Goal: Information Seeking & Learning: Learn about a topic

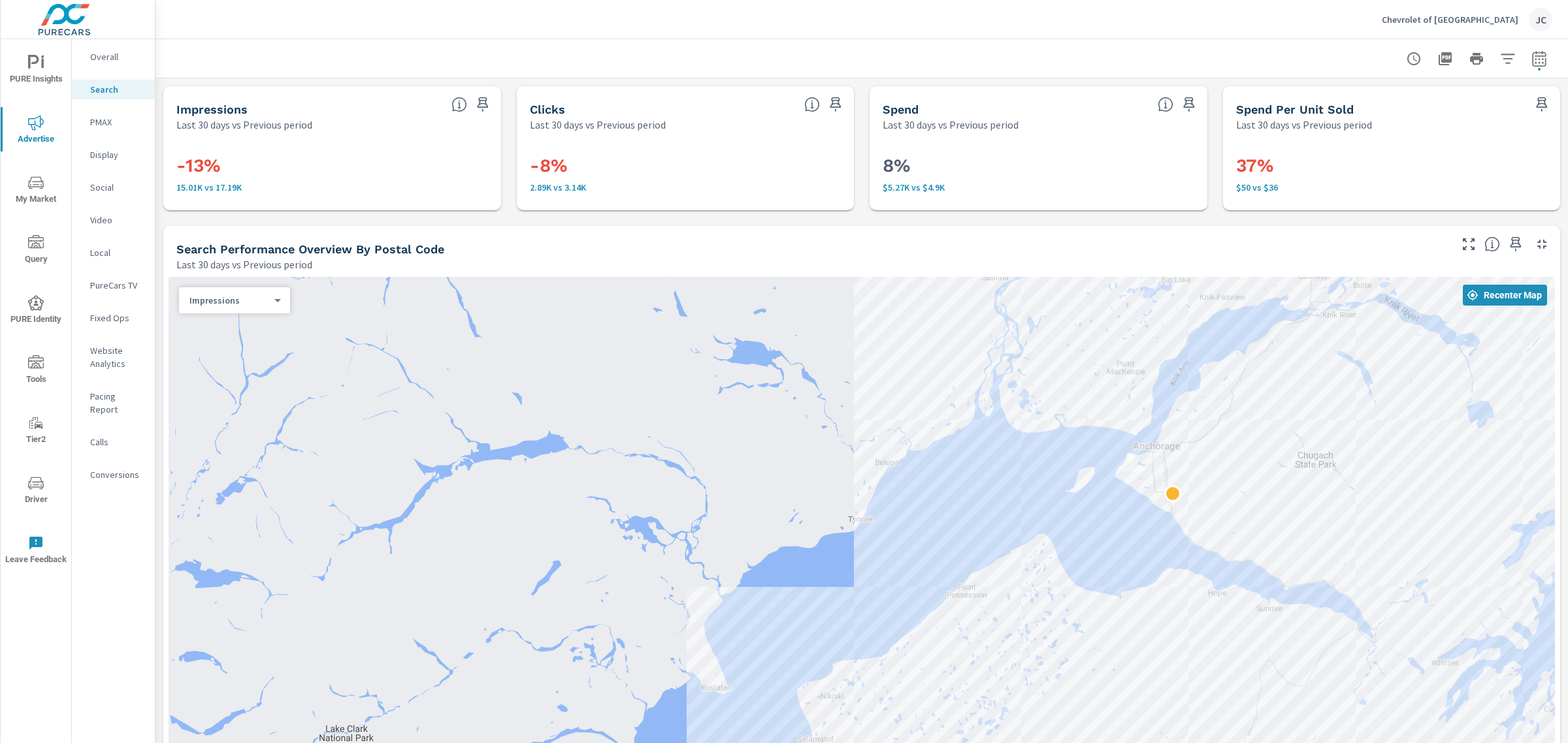
scroll to position [825, 0]
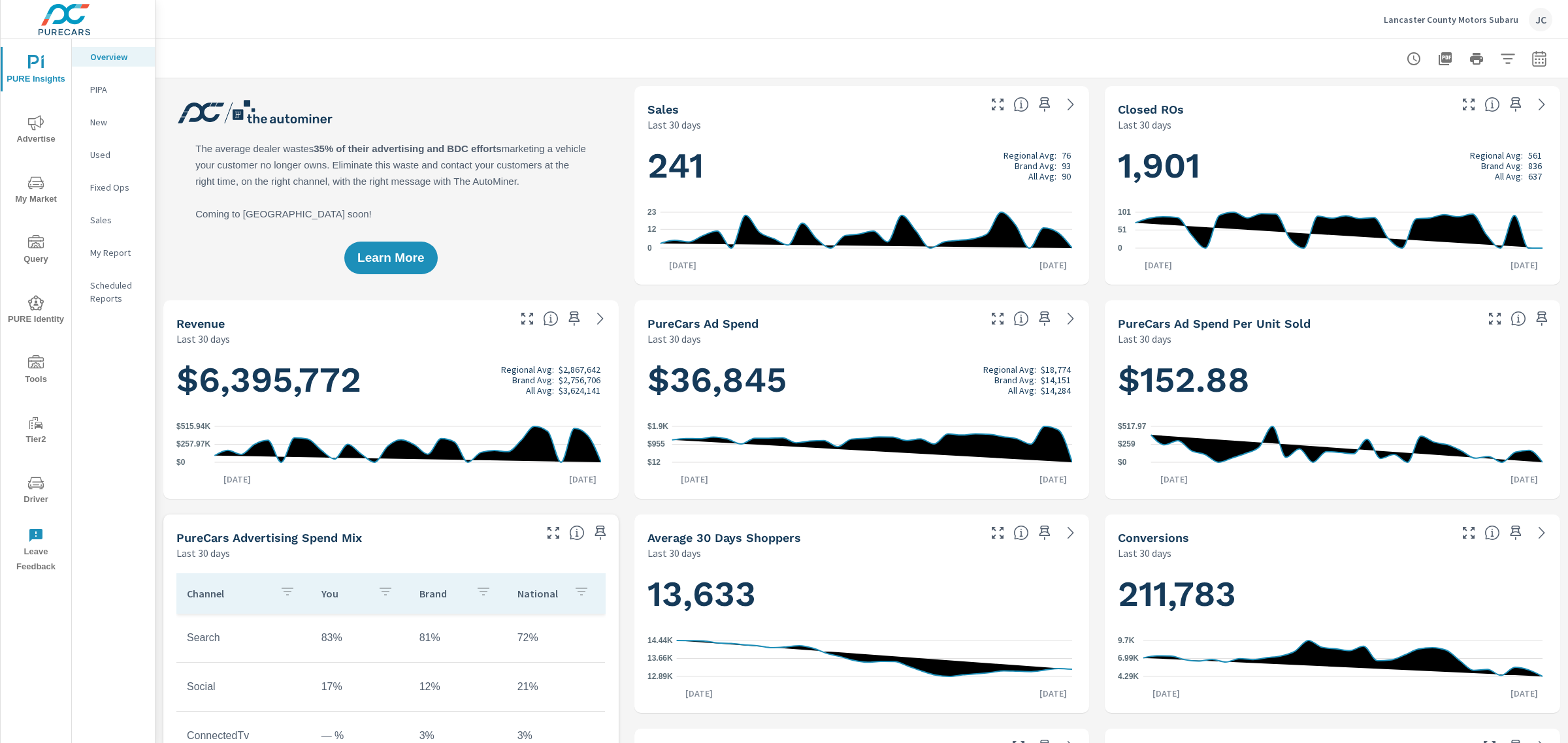
click at [1446, 16] on p "Lancaster County Motors Subaru" at bounding box center [1451, 20] width 134 height 12
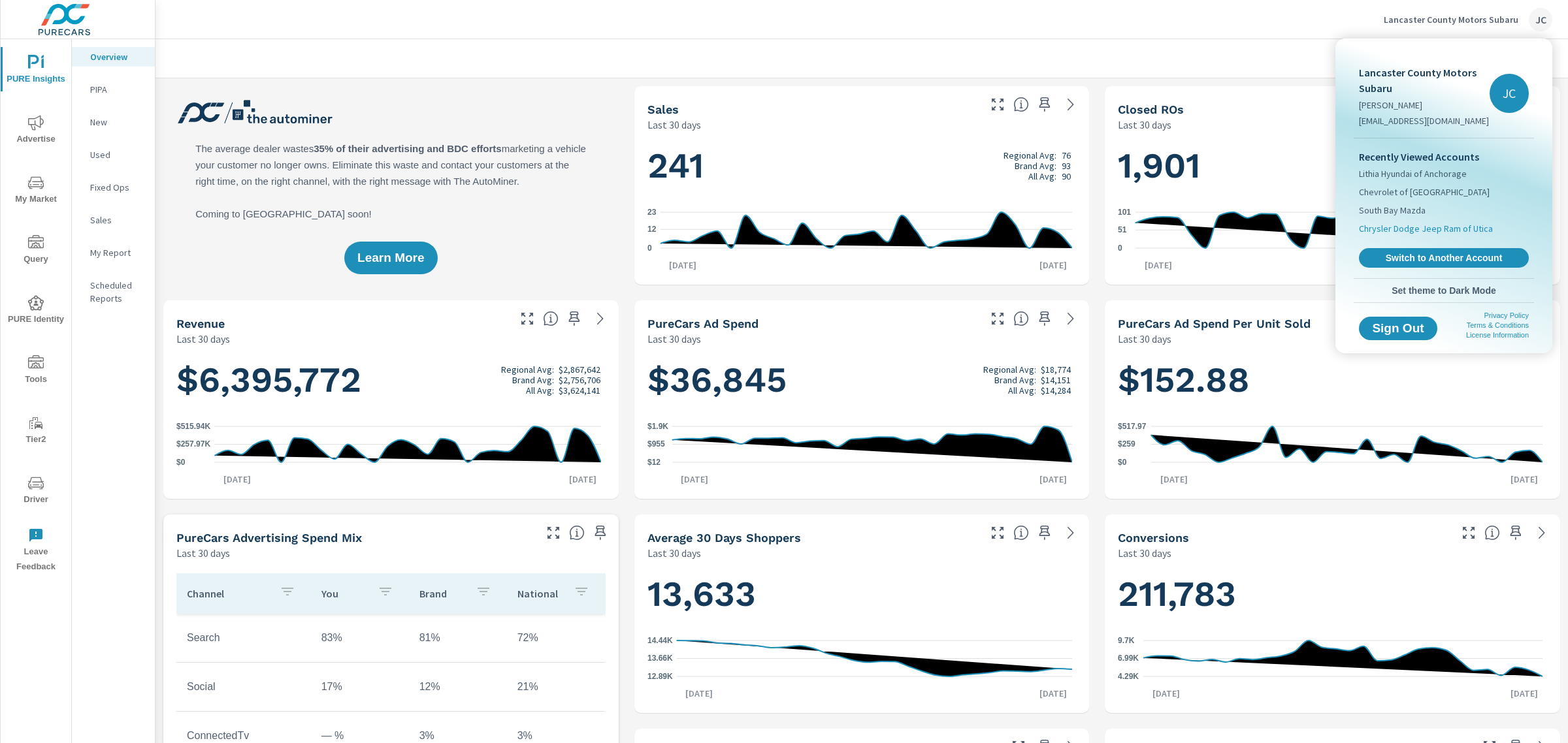
scroll to position [539, 0]
click at [1417, 252] on span "Switch to Another Account" at bounding box center [1443, 258] width 160 height 13
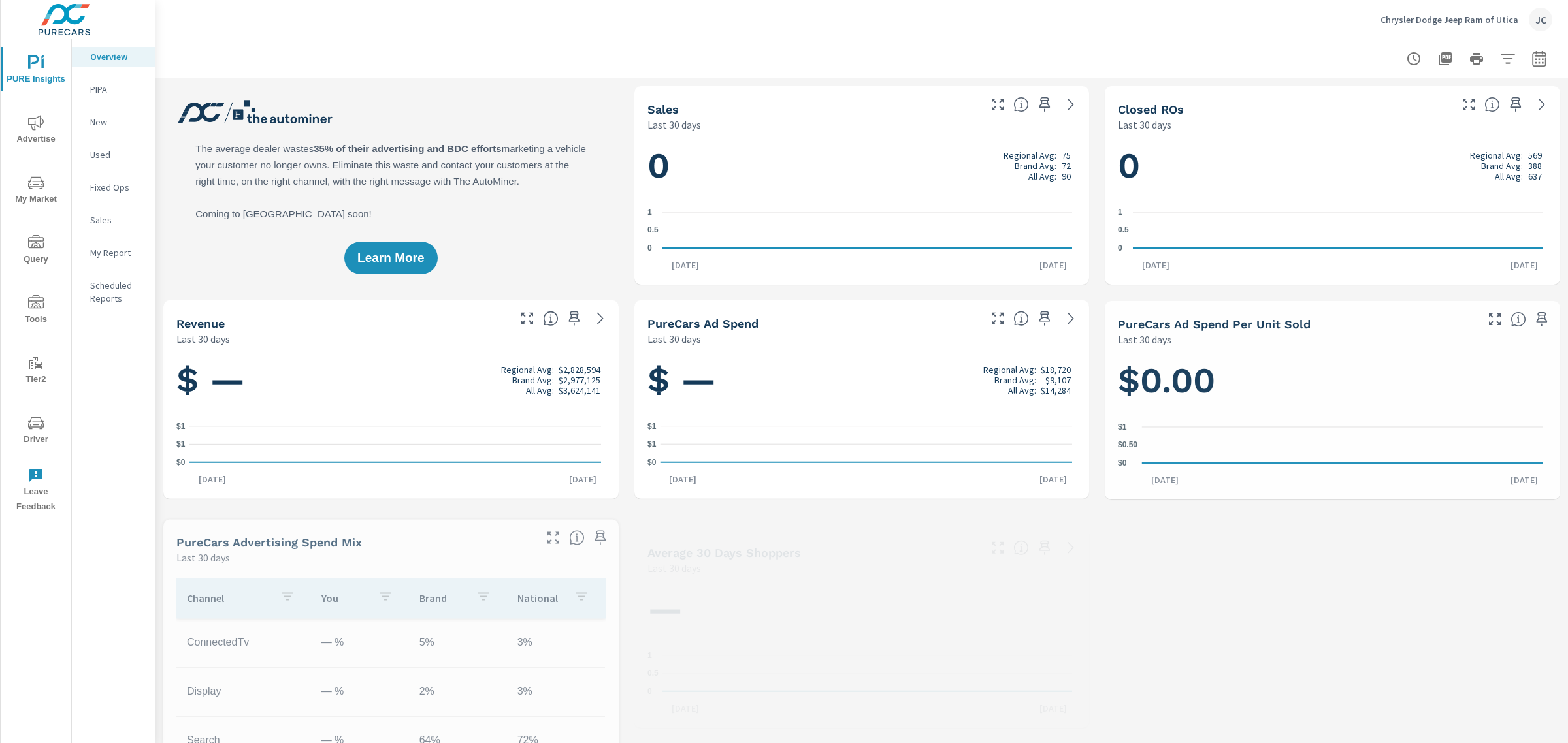
click at [34, 197] on span "My Market" at bounding box center [36, 191] width 63 height 32
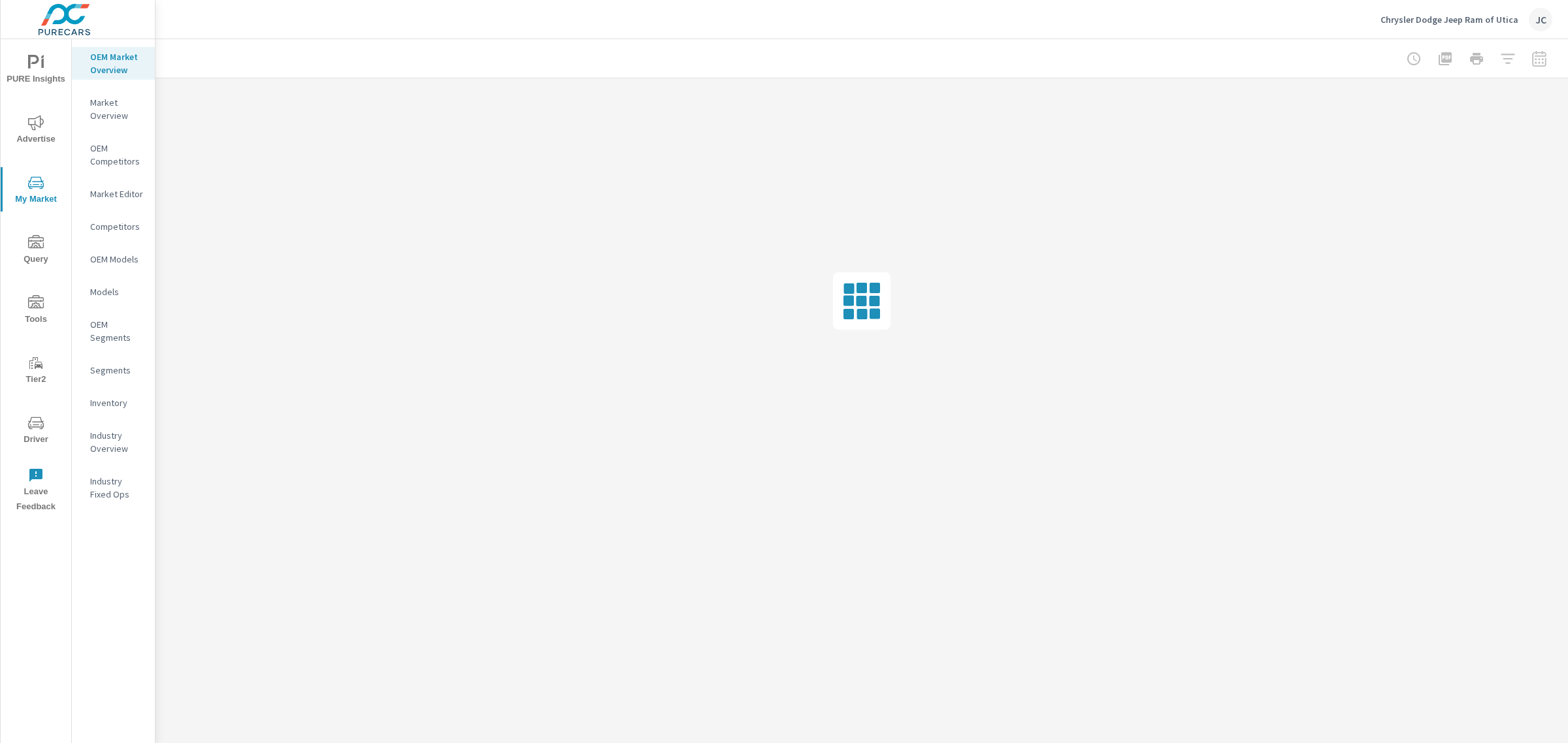
click at [122, 108] on p "Market Overview" at bounding box center [117, 109] width 54 height 26
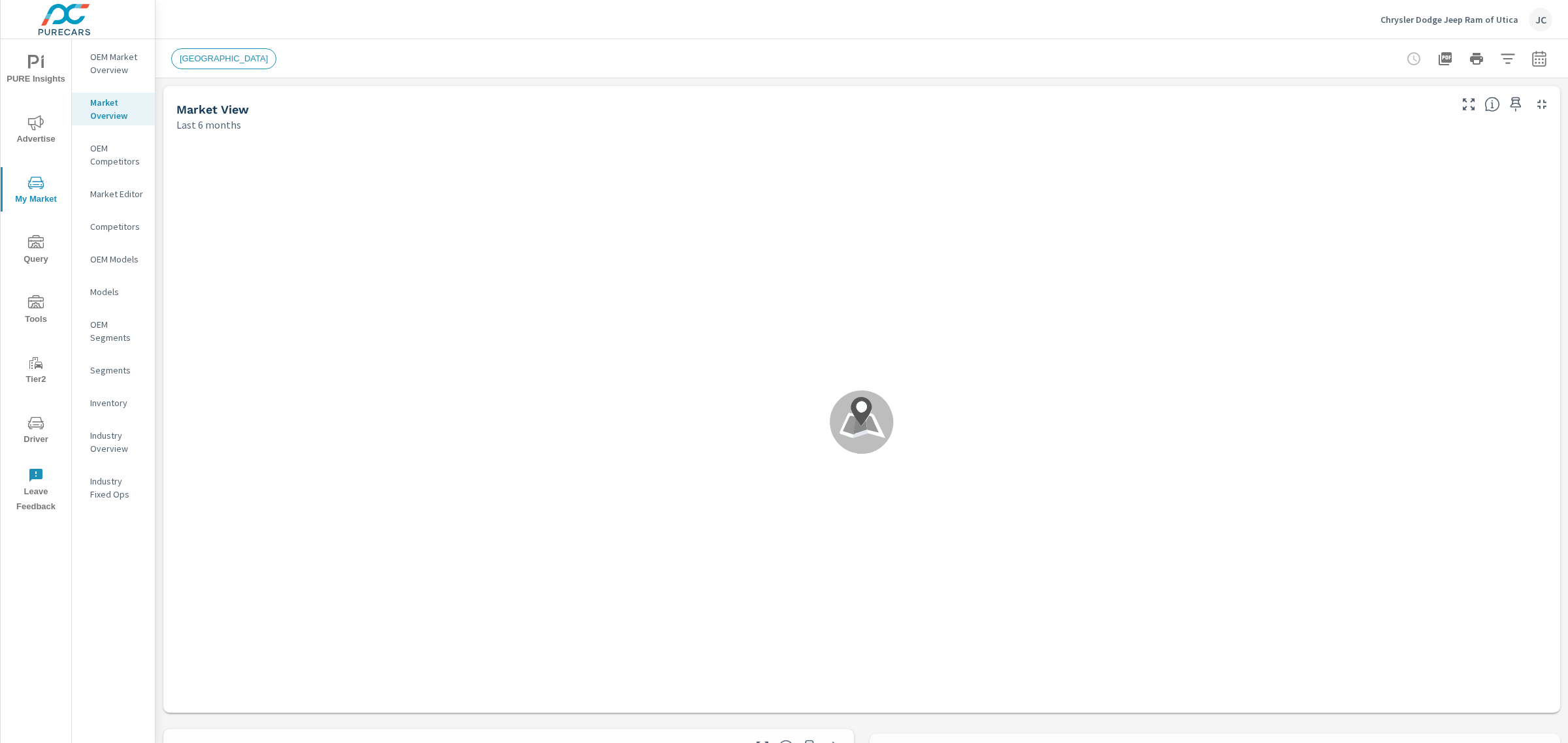
click at [108, 63] on p "OEM Market Overview" at bounding box center [117, 63] width 54 height 26
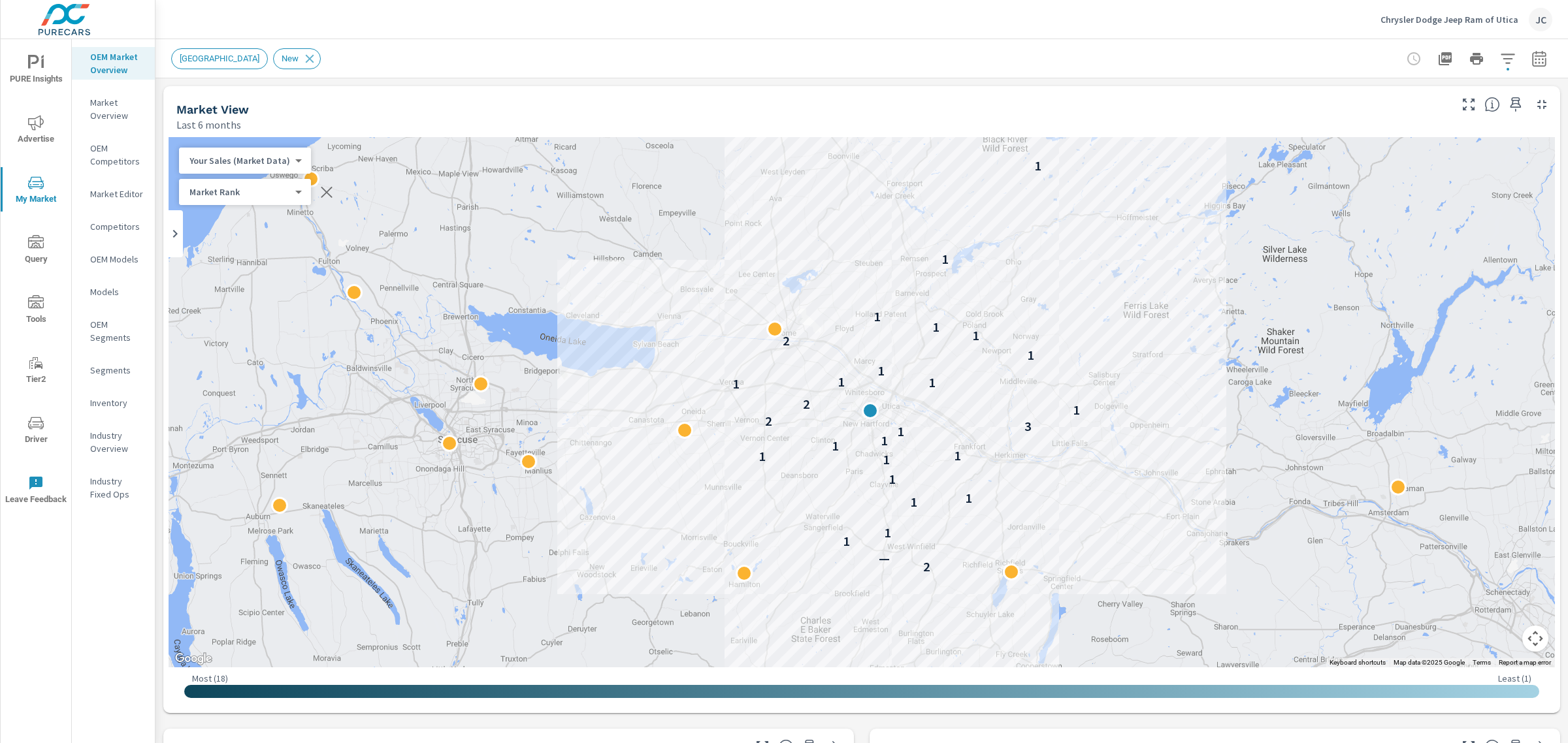
click at [289, 156] on body "PURE Insights Advertise My Market Query Tools Tier2 Driver Leave Feedback OEM M…" at bounding box center [784, 372] width 1568 height 743
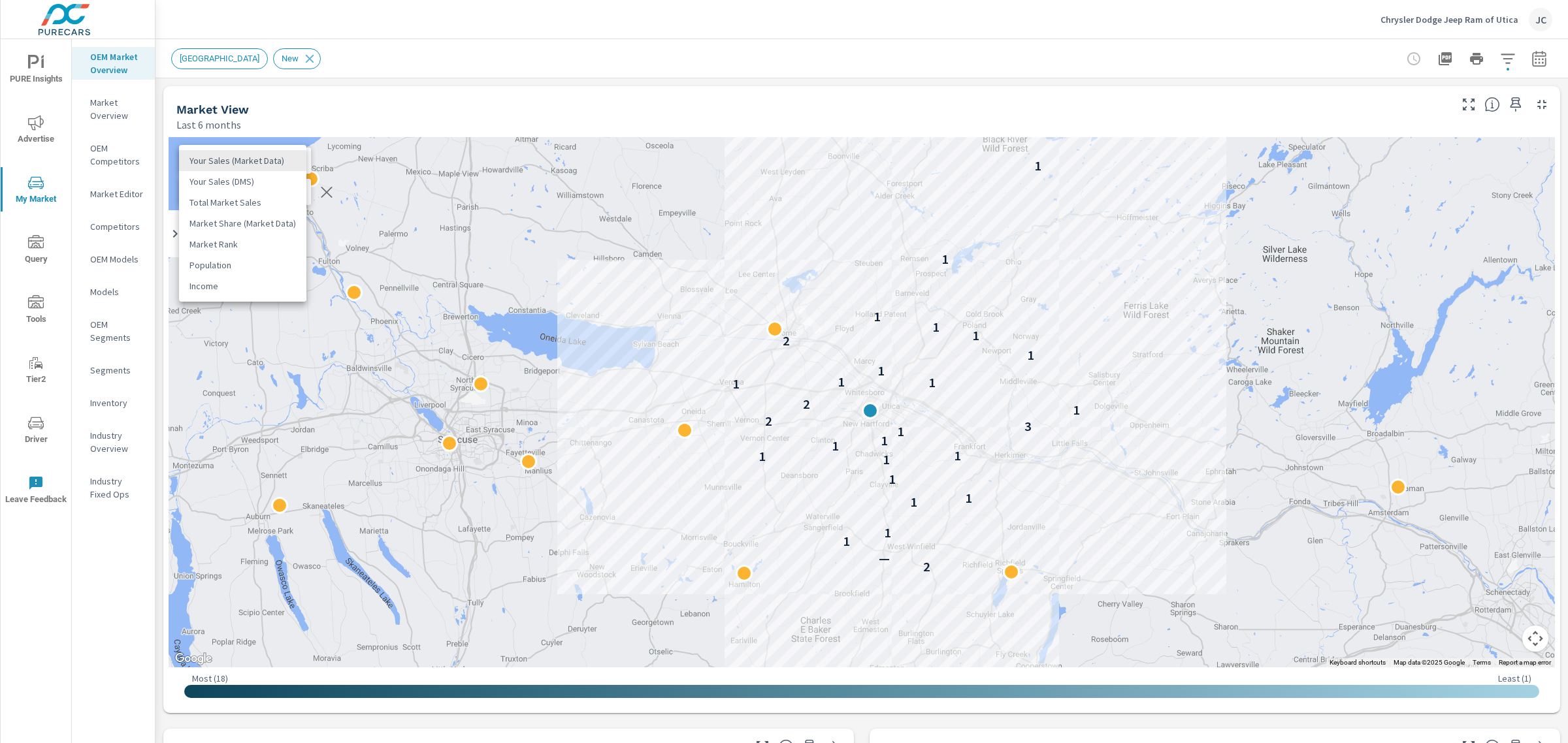
click at [224, 263] on li "Population" at bounding box center [242, 265] width 128 height 21
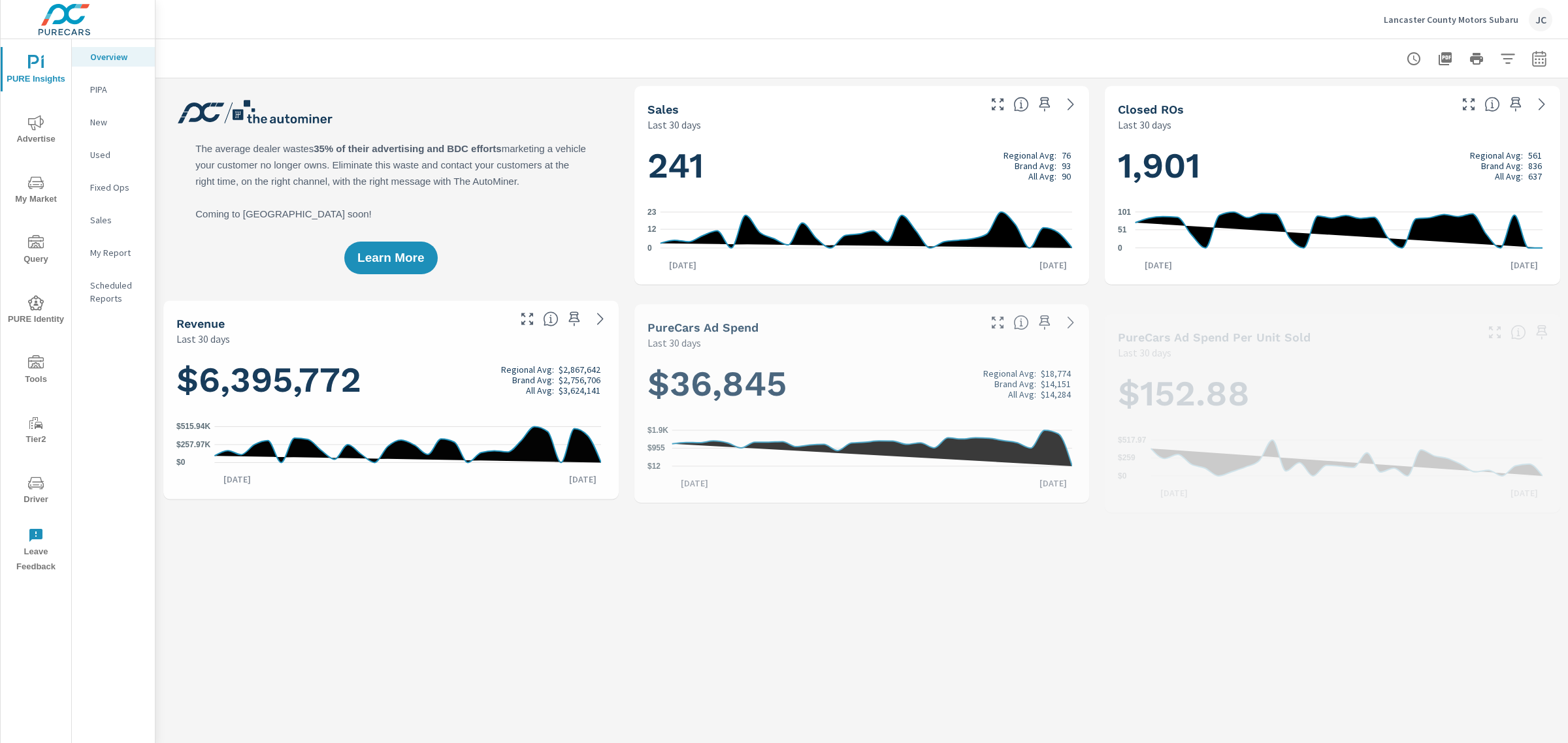
scroll to position [539, 0]
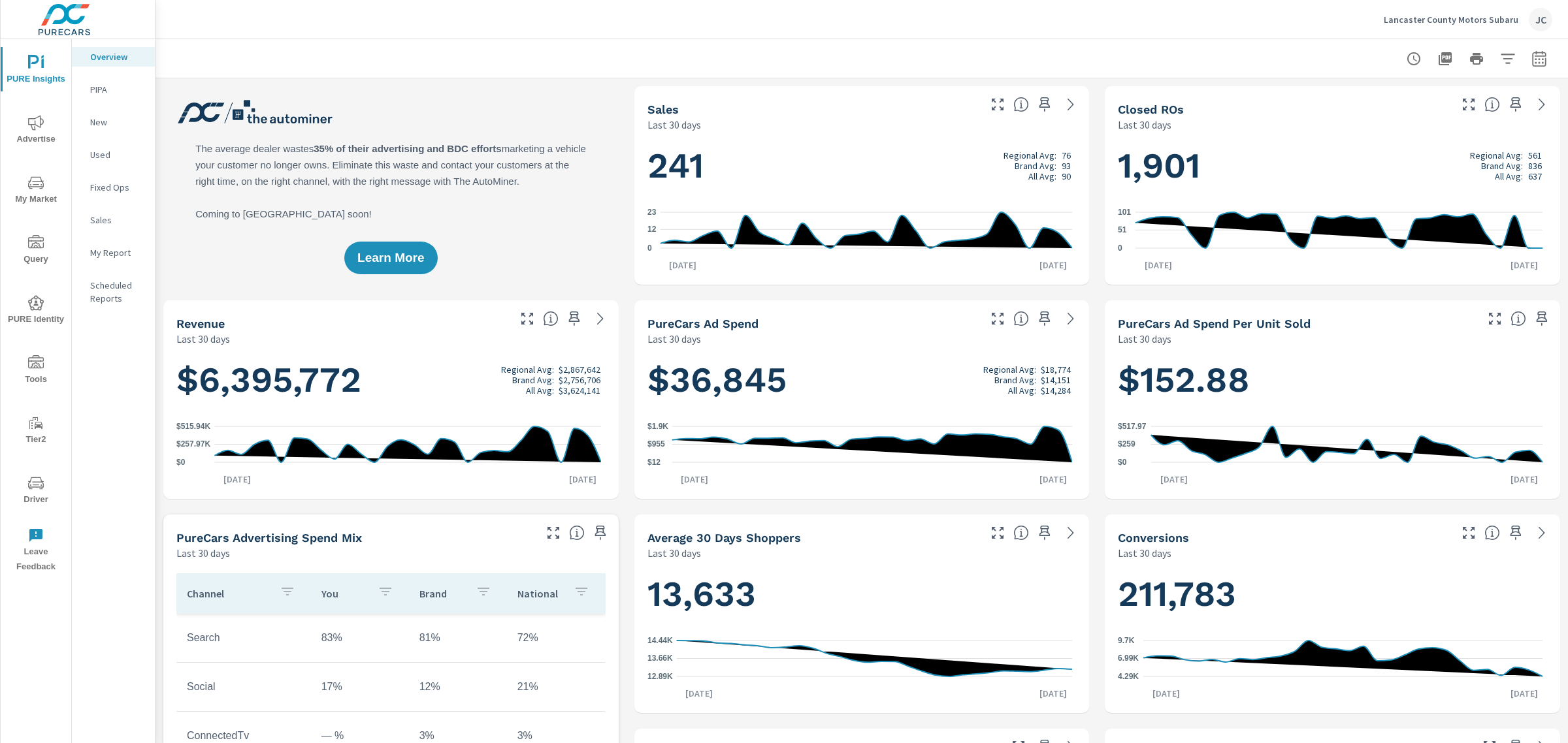
click at [1456, 11] on div "Lancaster County Motors Subaru JC" at bounding box center [1468, 20] width 168 height 24
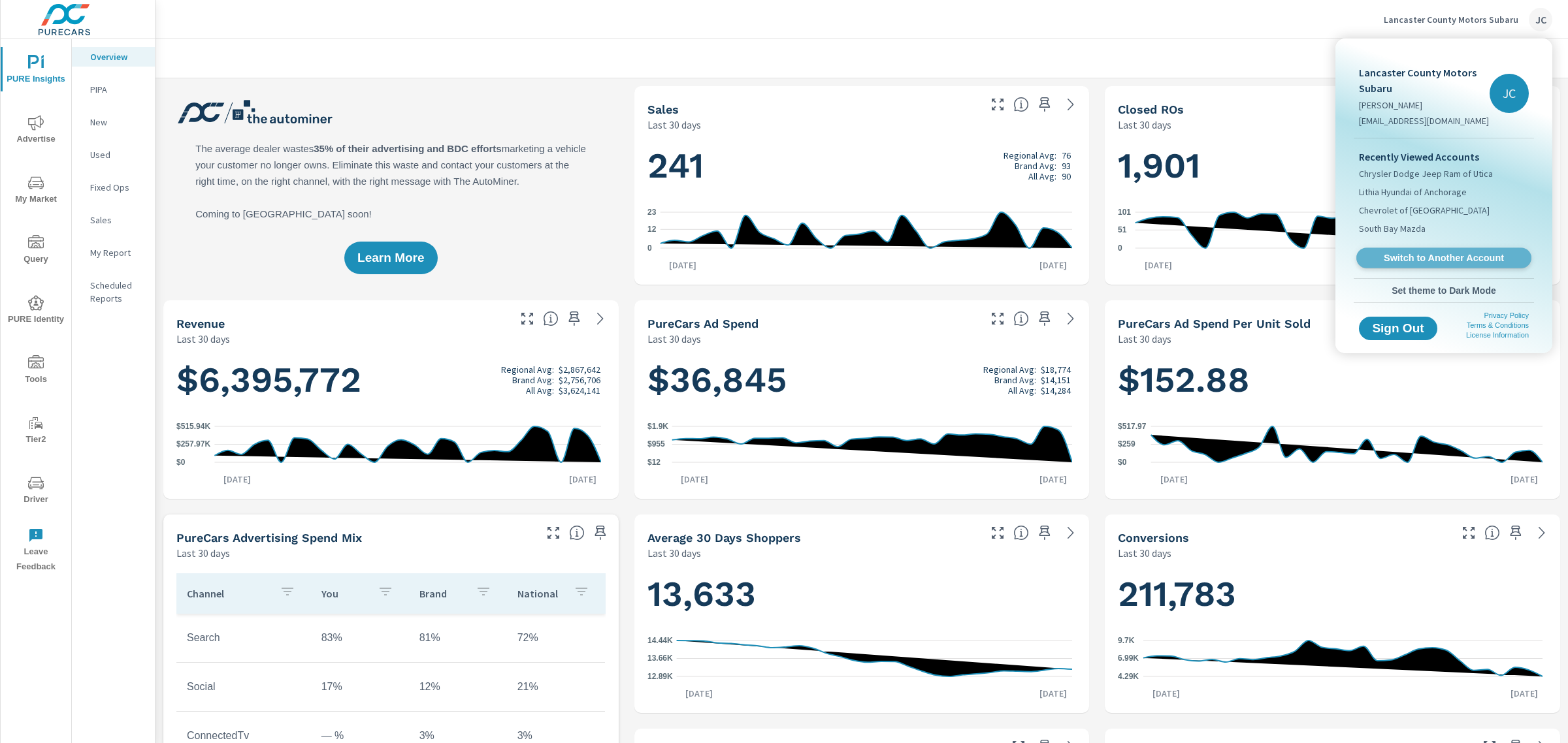
click at [1410, 252] on span "Switch to Another Account" at bounding box center [1443, 258] width 160 height 13
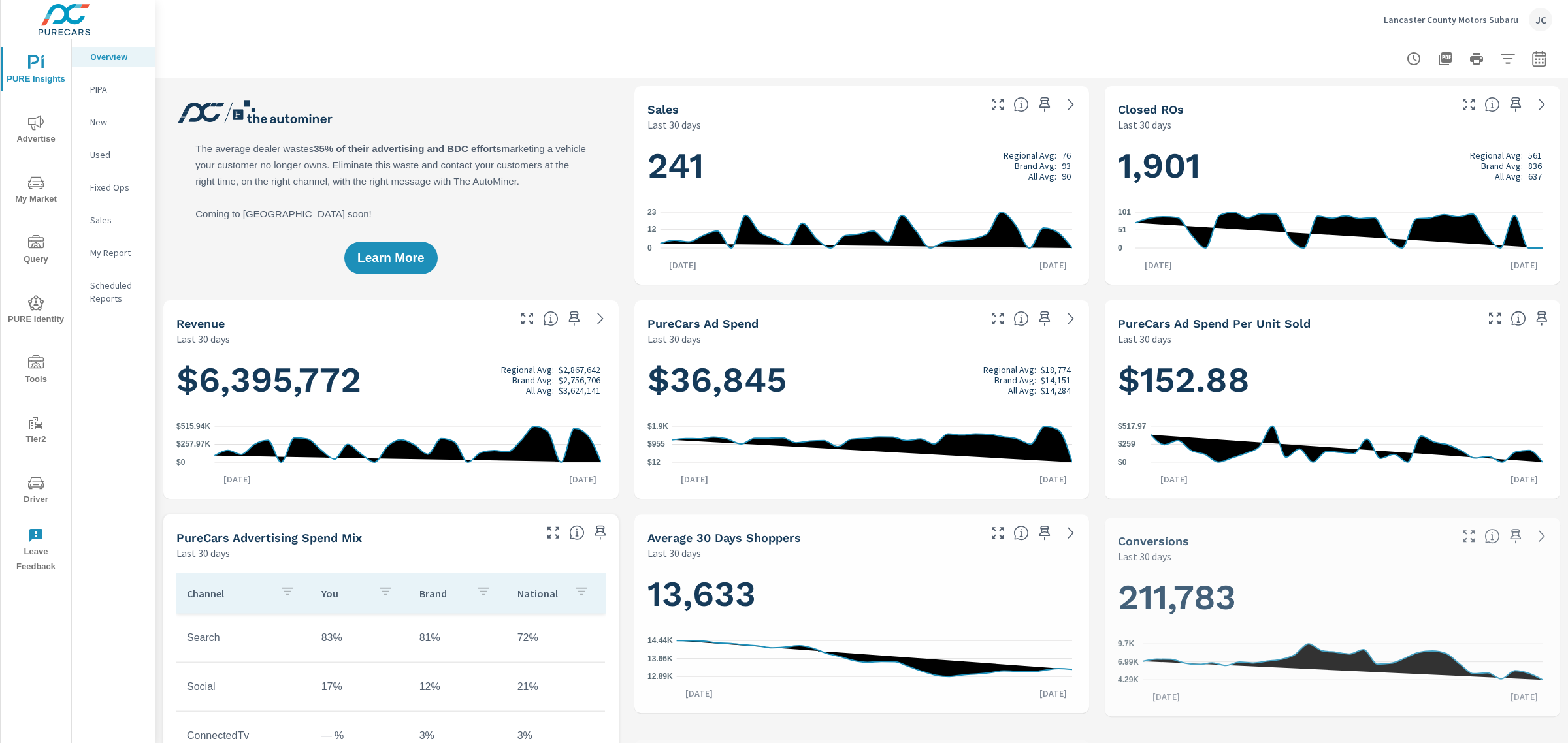
scroll to position [539, 0]
click at [1475, 15] on p "Lancaster County Motors Subaru" at bounding box center [1451, 20] width 134 height 12
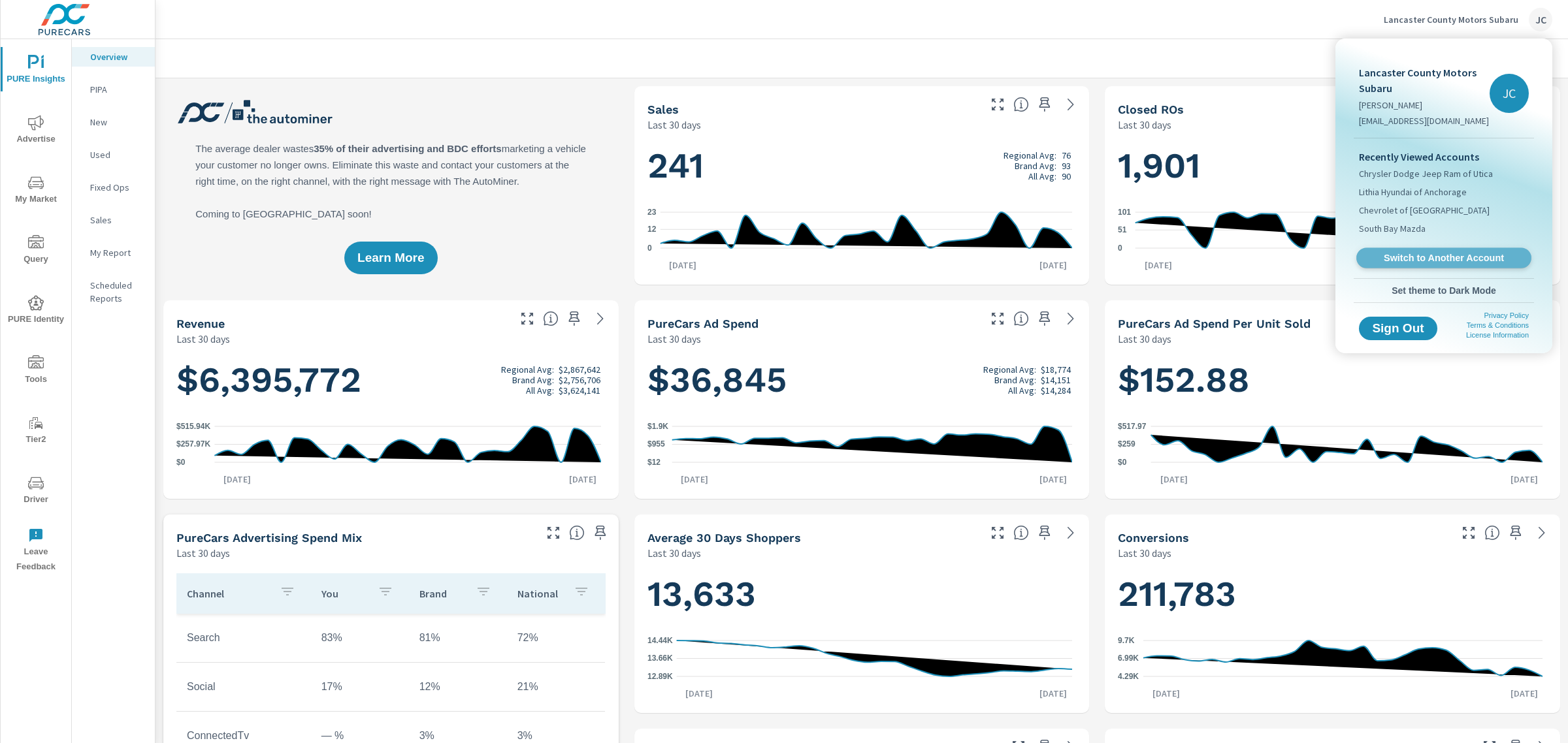
click at [1399, 264] on link "Switch to Another Account" at bounding box center [1444, 258] width 175 height 20
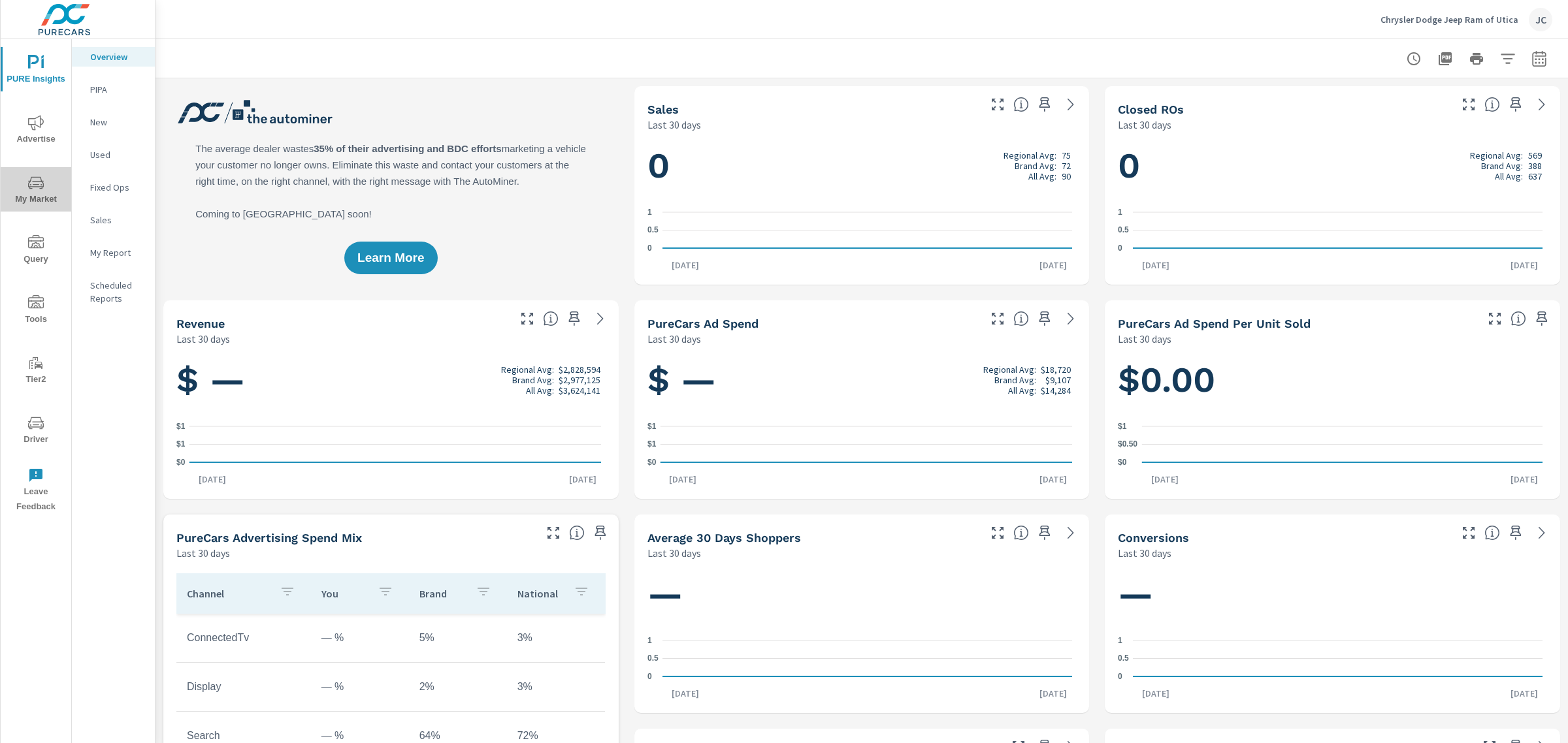
click at [26, 190] on span "My Market" at bounding box center [36, 191] width 63 height 32
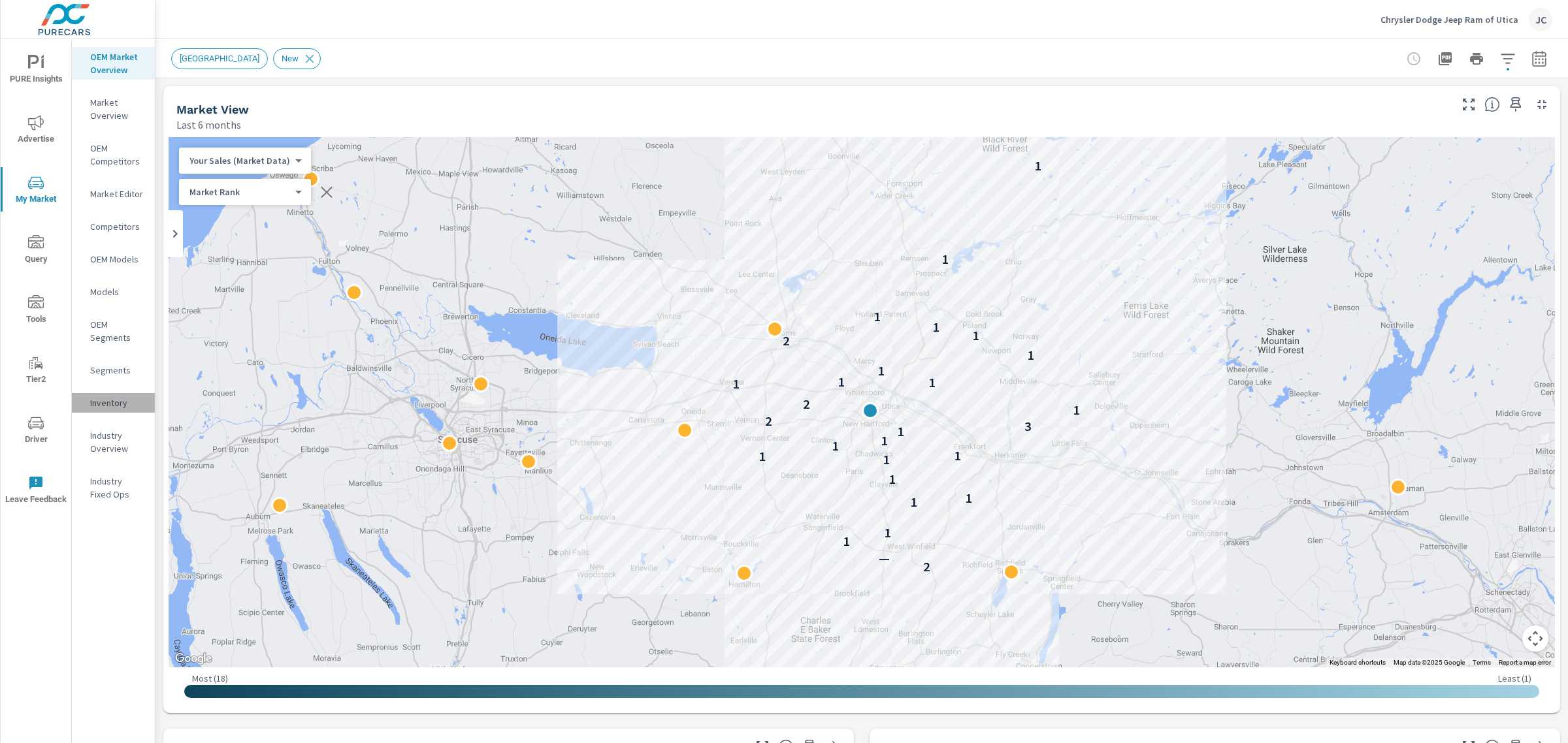
click at [110, 399] on p "Inventory" at bounding box center [117, 402] width 54 height 13
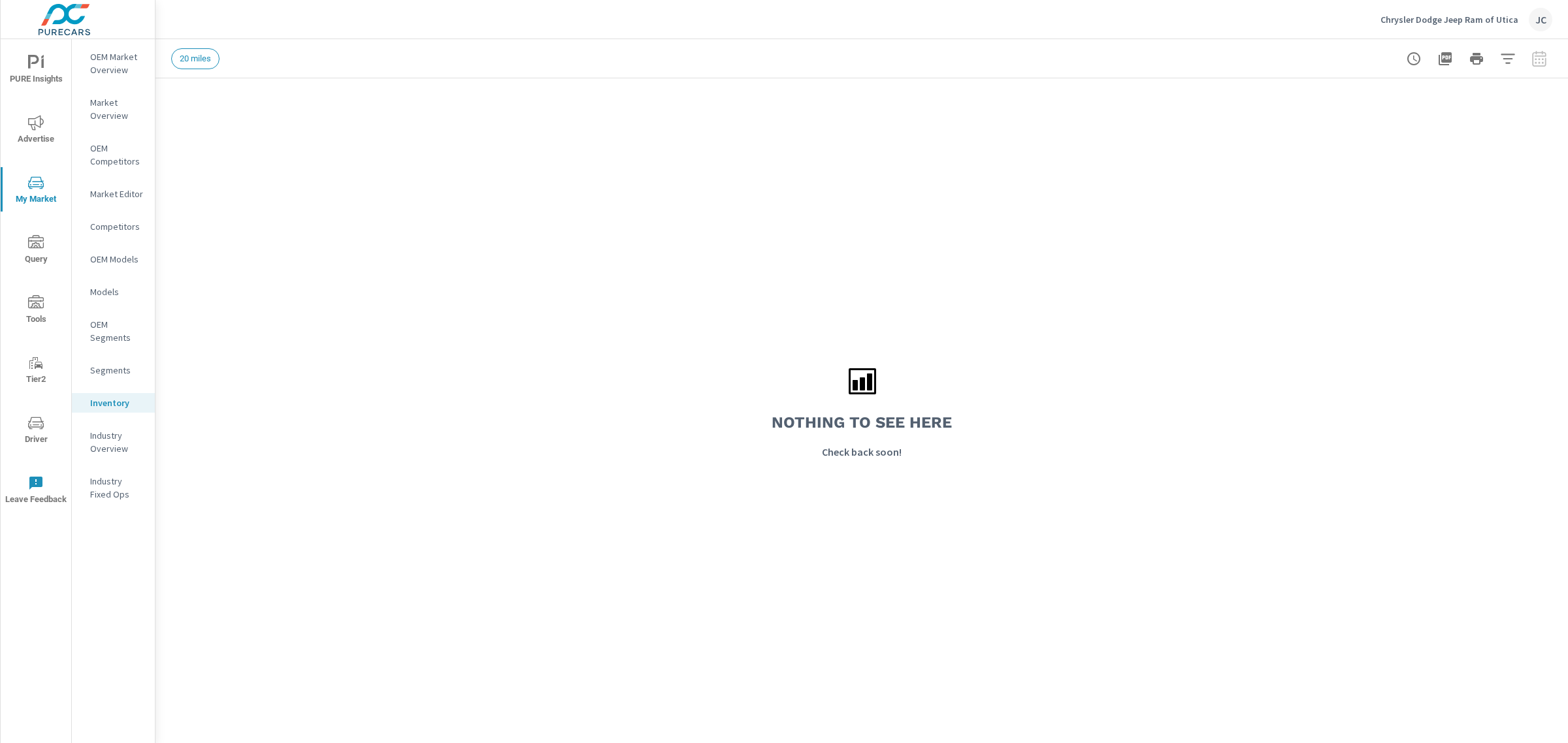
click at [105, 289] on p "Models" at bounding box center [117, 292] width 54 height 13
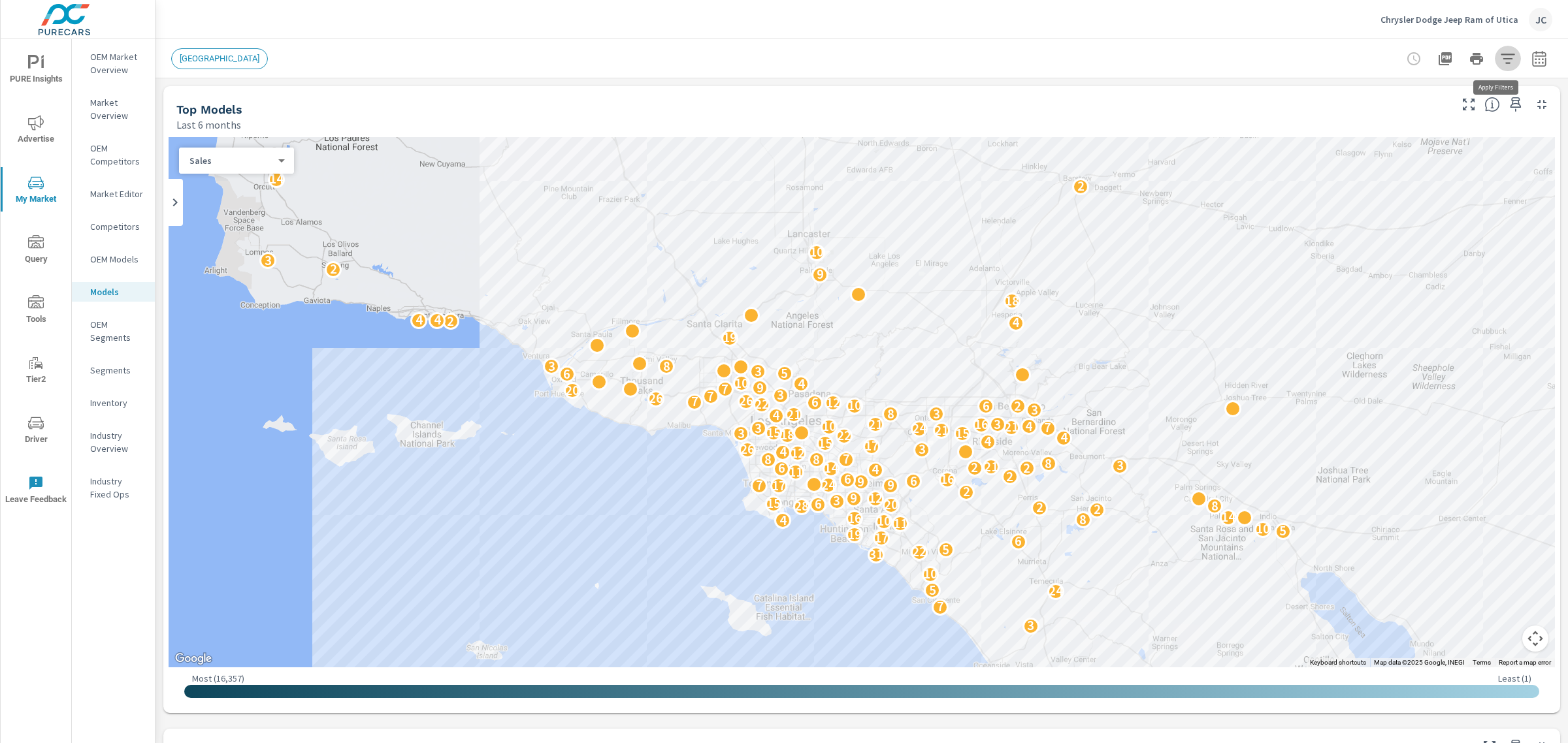
click at [1500, 56] on icon "button" at bounding box center [1508, 59] width 15 height 15
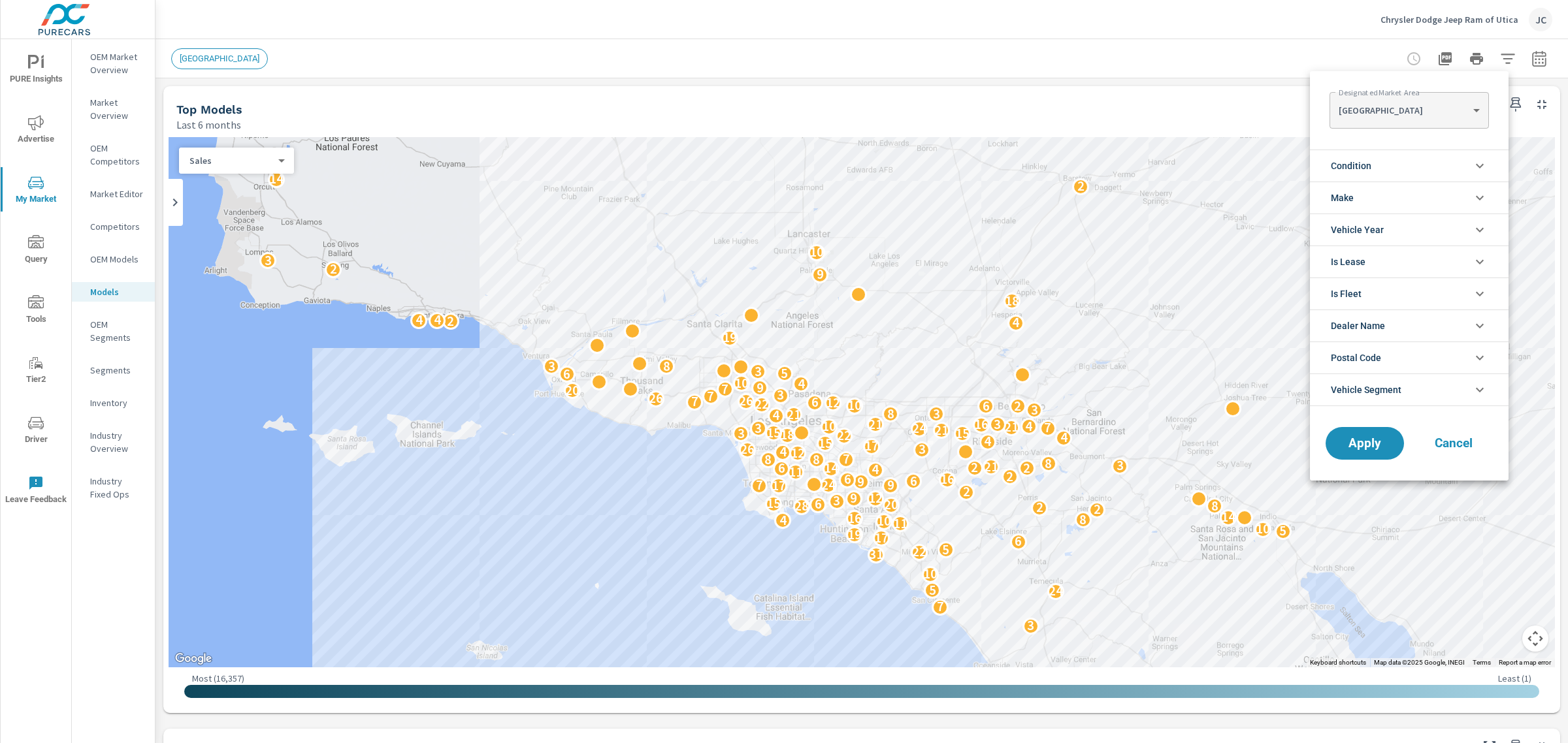
click at [1437, 160] on li "Condition" at bounding box center [1409, 166] width 199 height 32
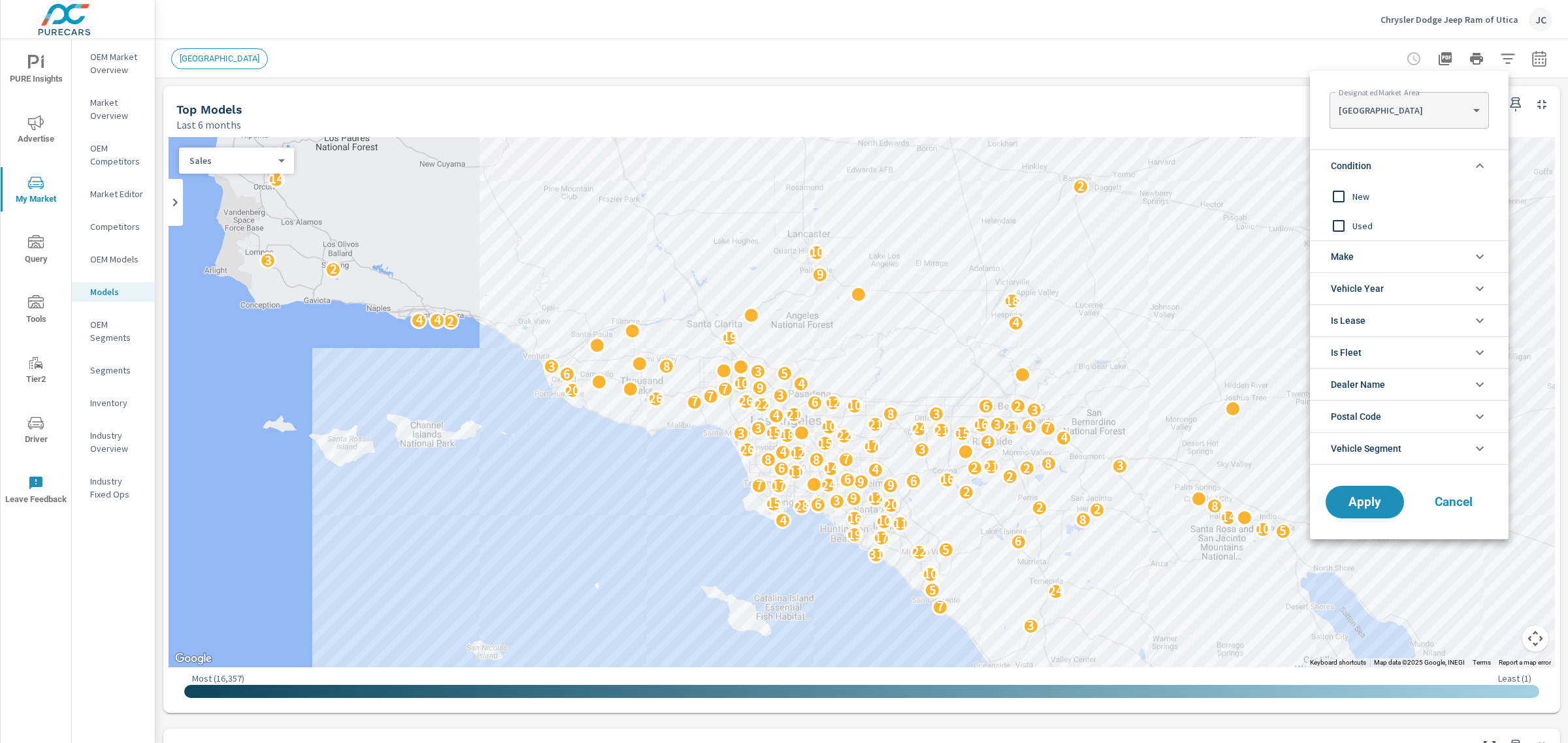
click at [1340, 188] on input "filter options" at bounding box center [1338, 196] width 27 height 27
click at [1372, 506] on span "Apply" at bounding box center [1364, 502] width 54 height 13
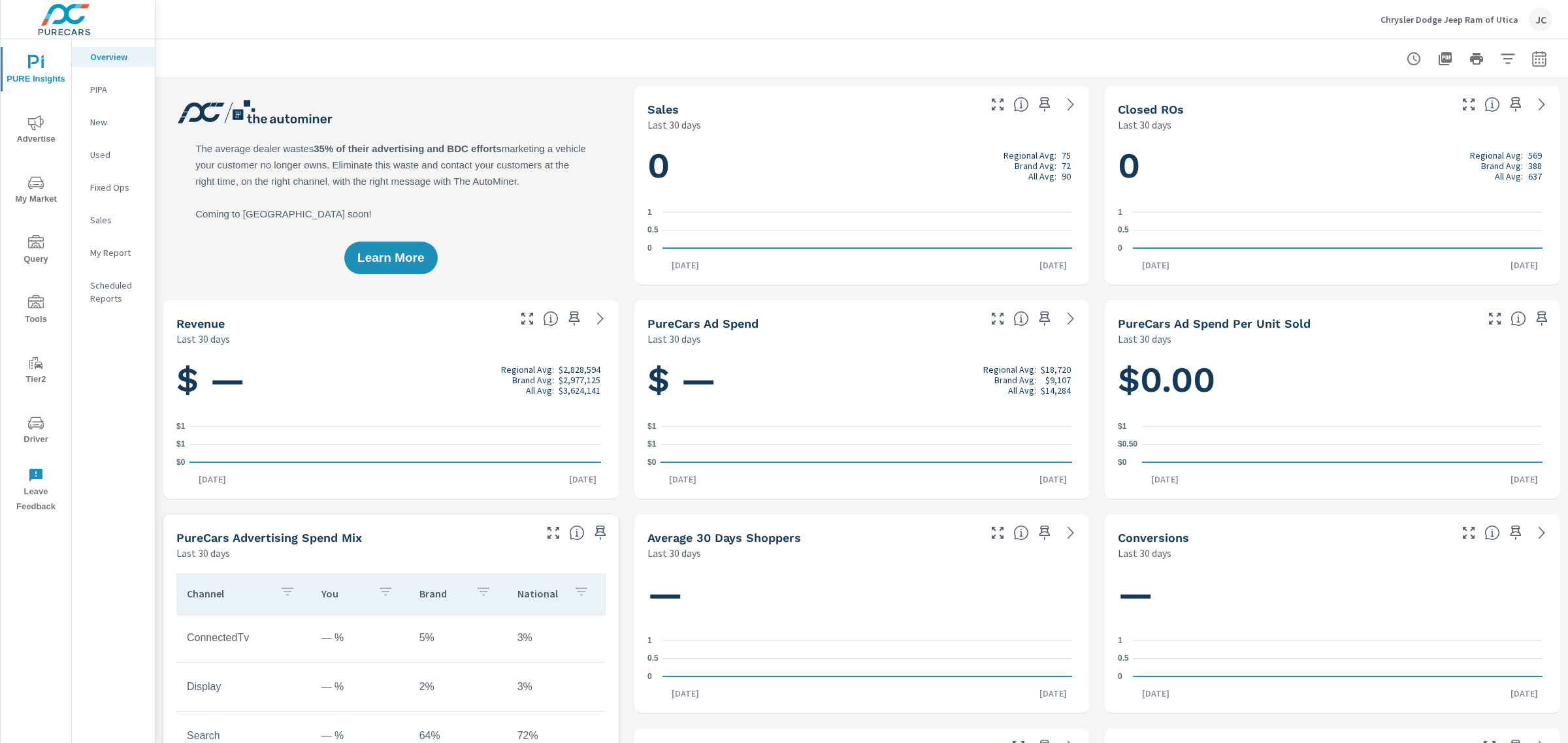
click at [41, 187] on icon "nav menu" at bounding box center [36, 182] width 15 height 13
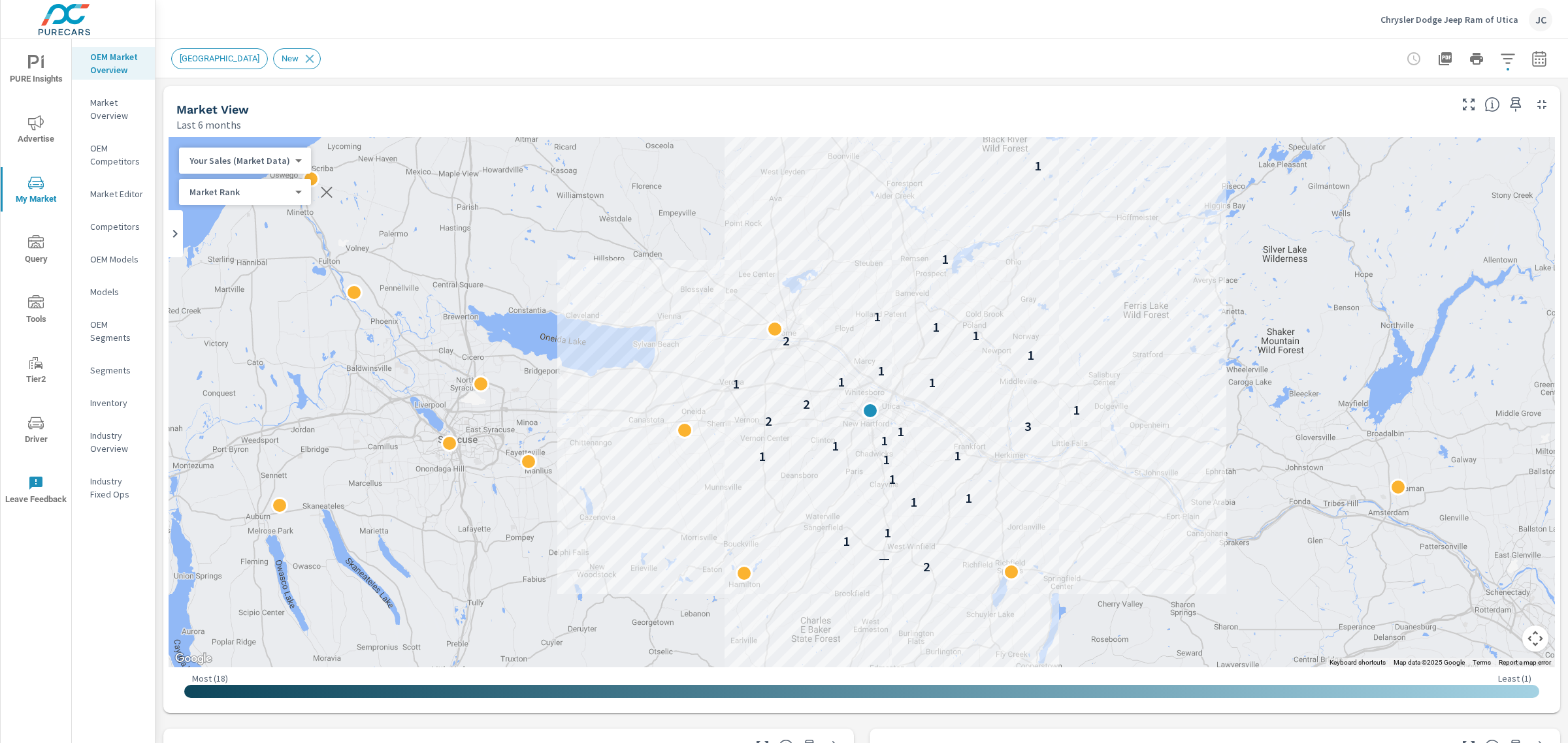
click at [102, 324] on p "OEM Segments" at bounding box center [117, 331] width 54 height 26
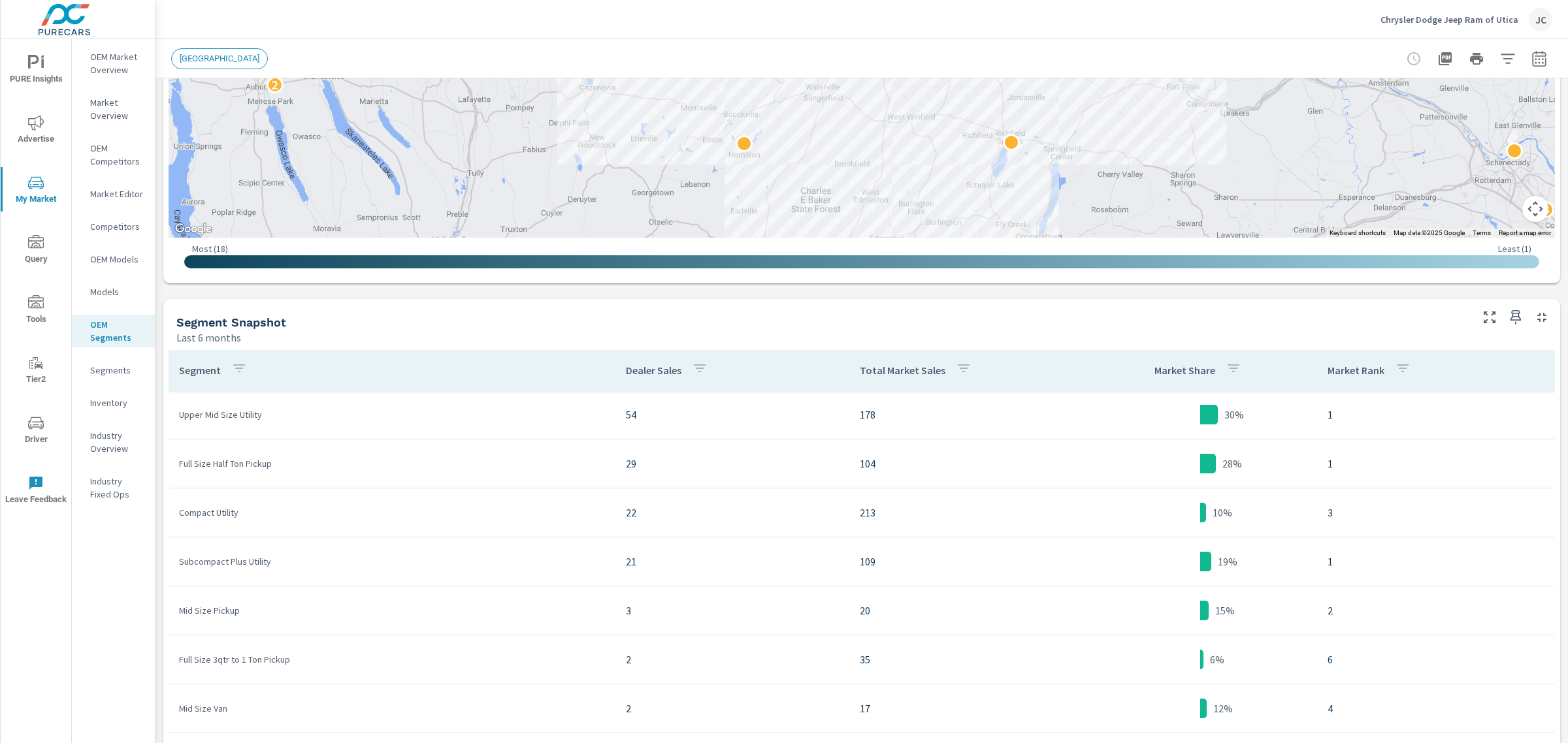
scroll to position [102, 0]
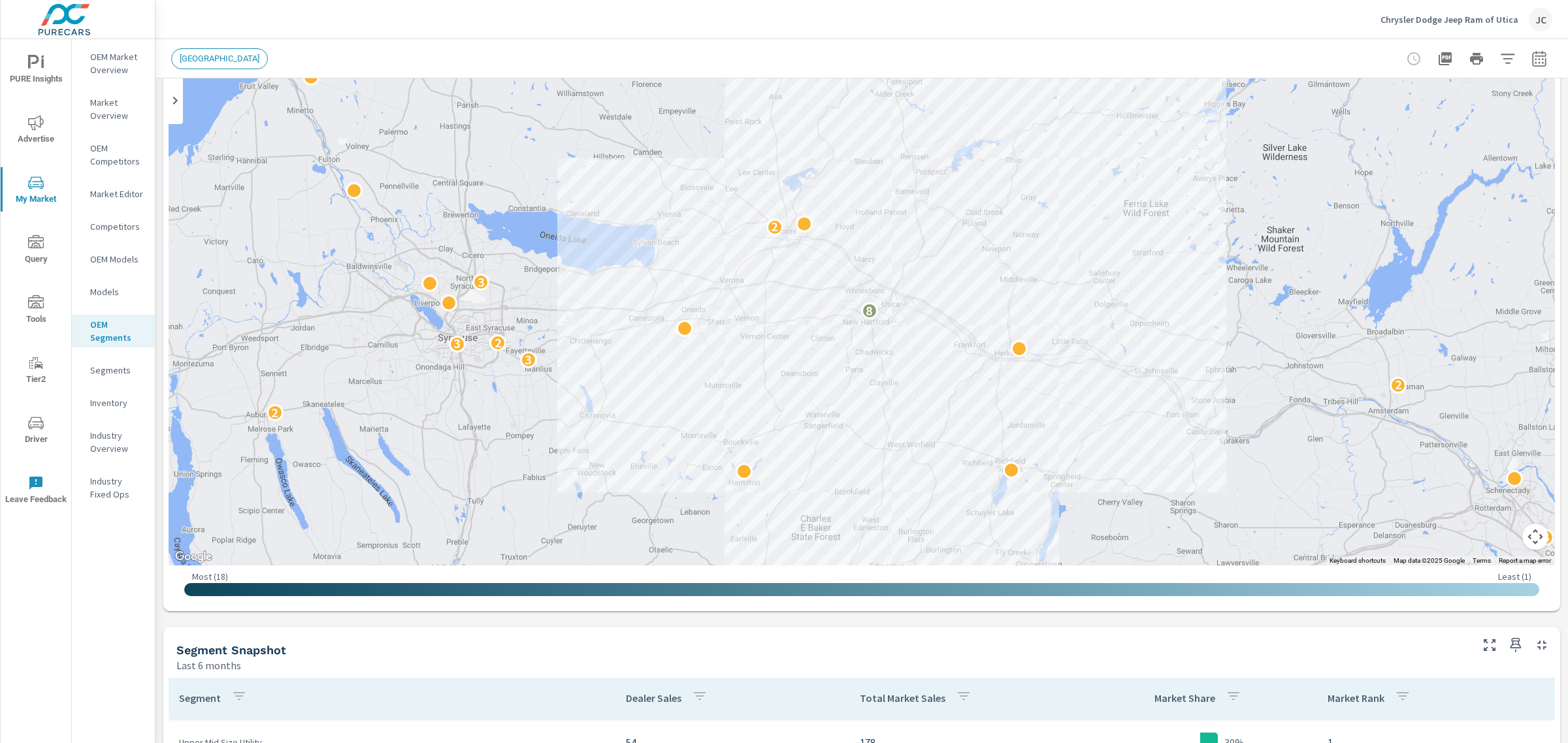
click at [1495, 66] on button "button" at bounding box center [1508, 59] width 26 height 26
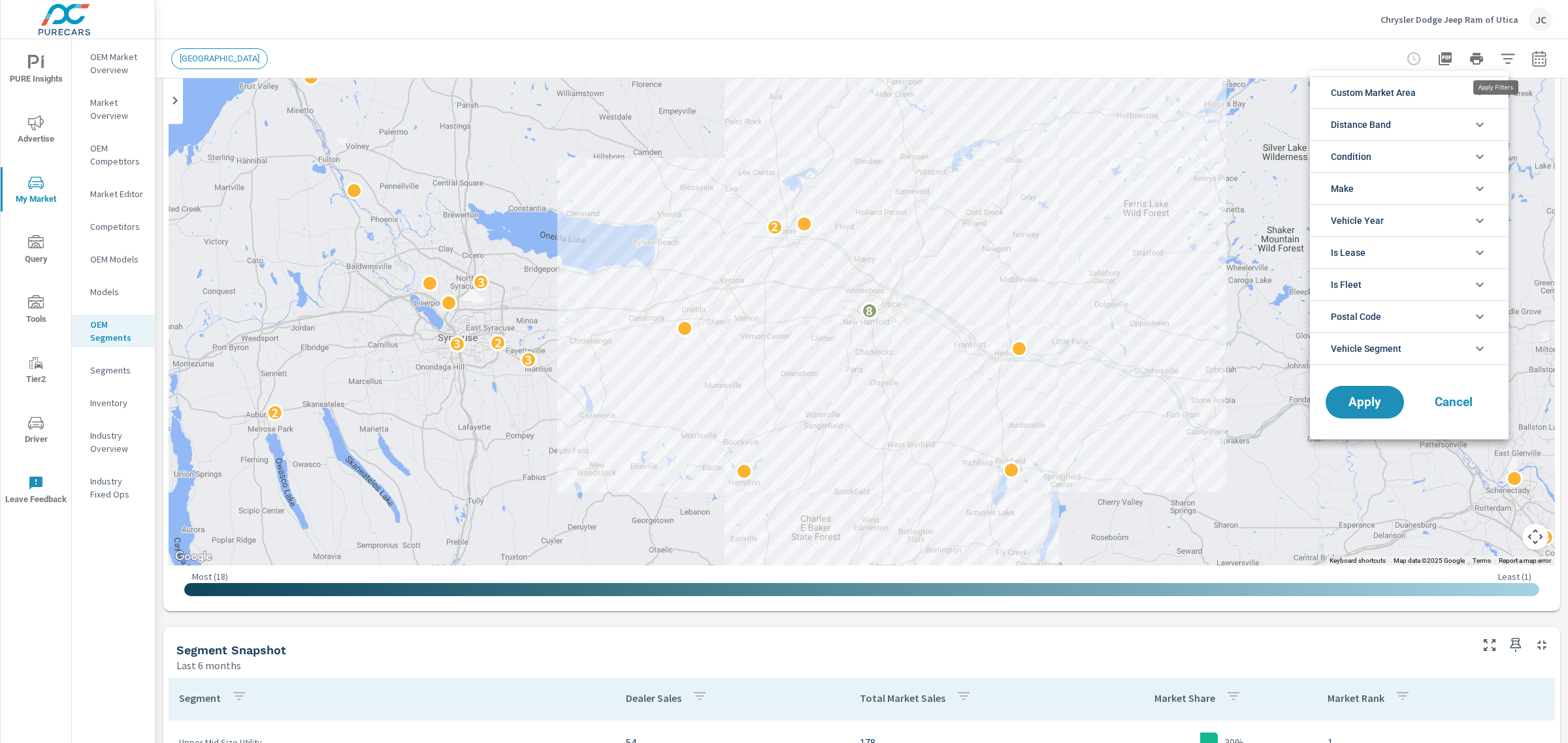
scroll to position [30, 0]
click at [1437, 165] on li "Condition" at bounding box center [1409, 156] width 199 height 32
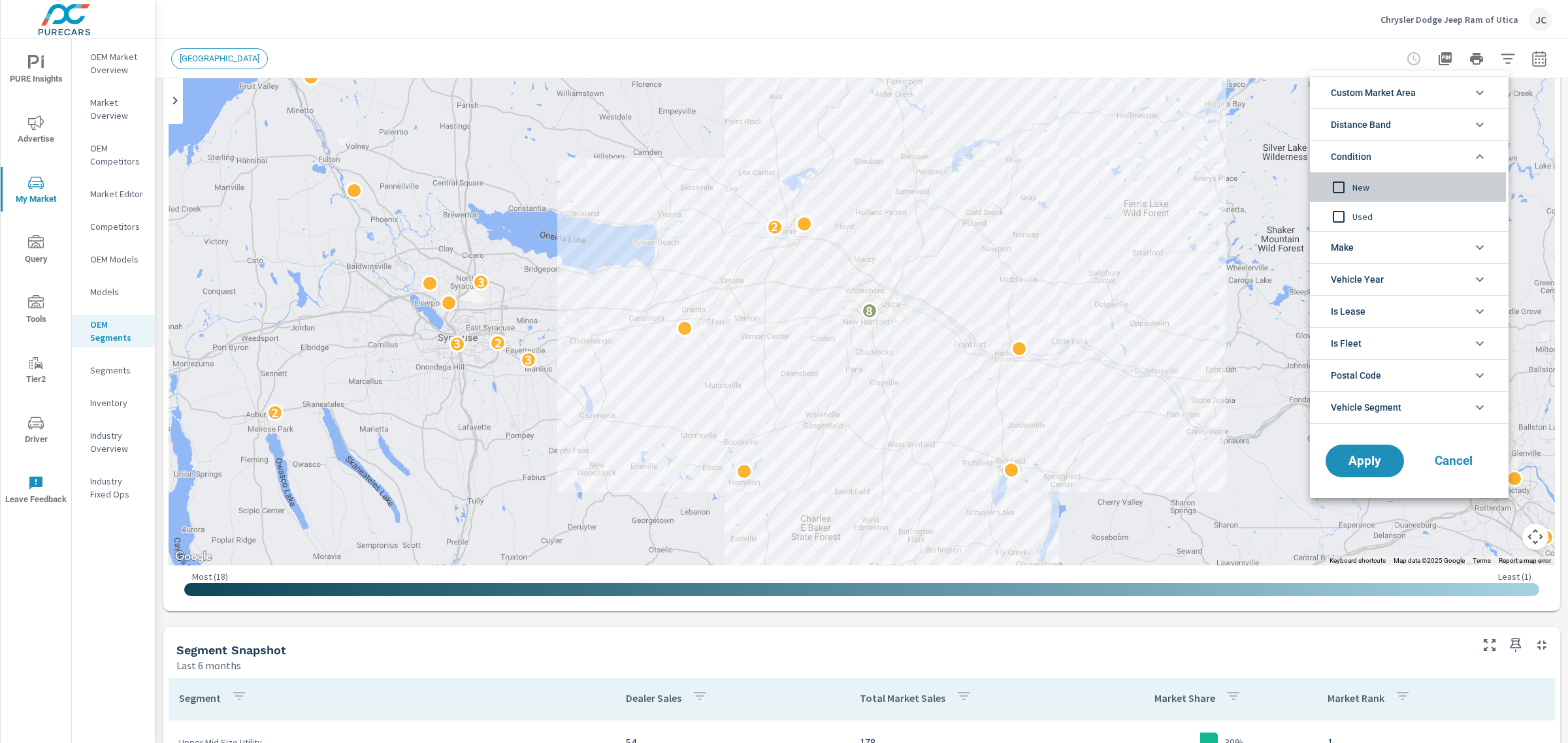
click at [1331, 190] on input "filter options" at bounding box center [1338, 187] width 27 height 27
click at [1364, 468] on span "Apply" at bounding box center [1364, 461] width 54 height 13
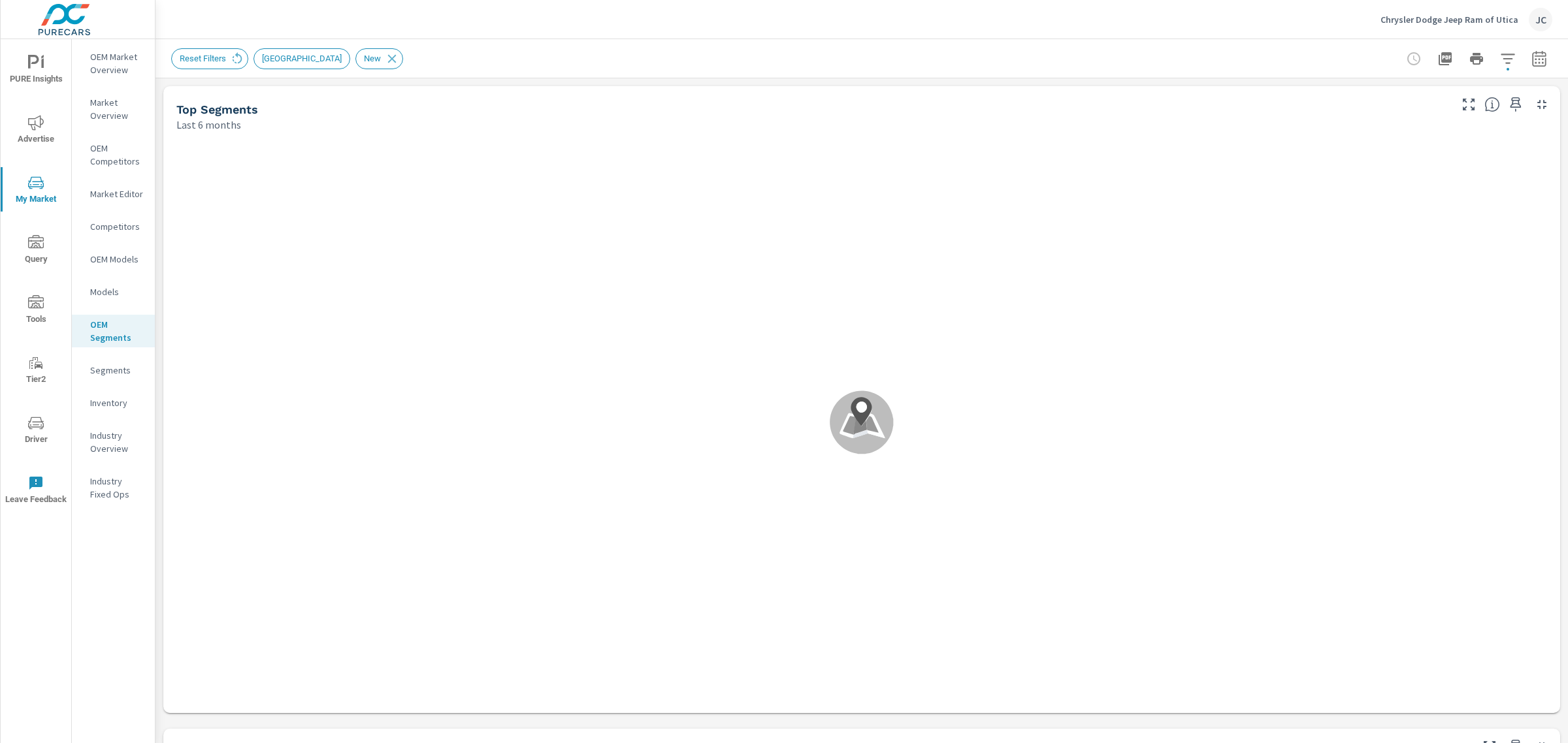
scroll to position [408, 0]
